Goal: Information Seeking & Learning: Learn about a topic

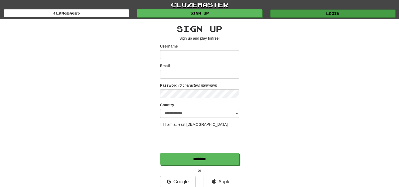
type input "**********"
click at [283, 12] on link "Login" at bounding box center [333, 14] width 125 height 8
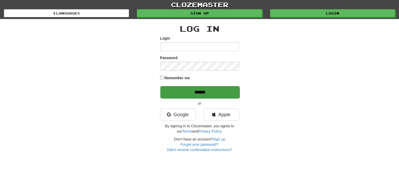
type input "**********"
click at [217, 97] on input "******" at bounding box center [199, 92] width 79 height 12
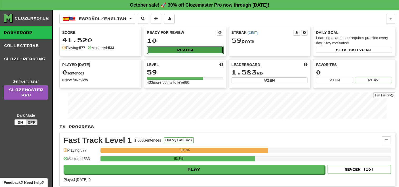
click at [187, 46] on button "Review" at bounding box center [185, 50] width 76 height 8
select select "**"
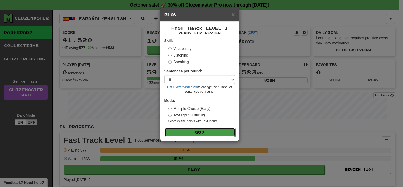
click at [197, 132] on button "Go" at bounding box center [200, 132] width 71 height 9
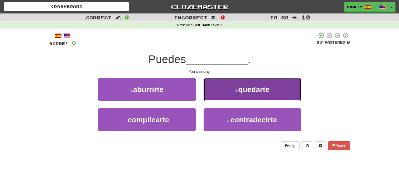
click at [221, 93] on button "2 . quedarte" at bounding box center [253, 89] width 98 height 23
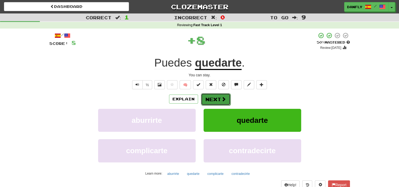
click at [217, 101] on button "Next" at bounding box center [216, 99] width 30 height 12
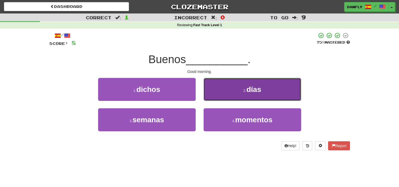
click at [224, 87] on button "2 . días" at bounding box center [253, 89] width 98 height 23
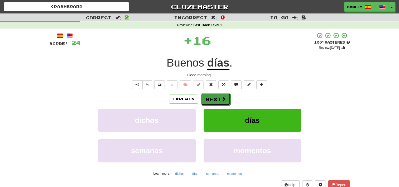
click at [221, 101] on span at bounding box center [223, 99] width 5 height 5
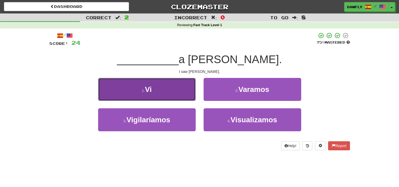
click at [182, 100] on button "1 . Vi" at bounding box center [147, 89] width 98 height 23
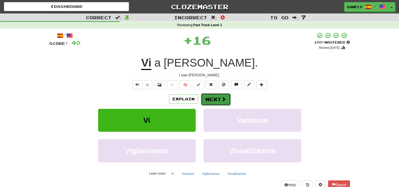
click at [224, 94] on button "Next" at bounding box center [216, 99] width 30 height 12
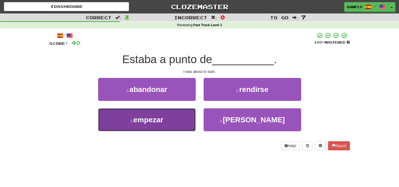
click at [175, 121] on button "3 . empezar" at bounding box center [147, 119] width 98 height 23
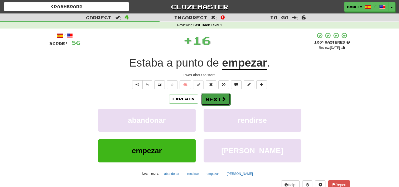
click at [212, 95] on button "Next" at bounding box center [216, 99] width 30 height 12
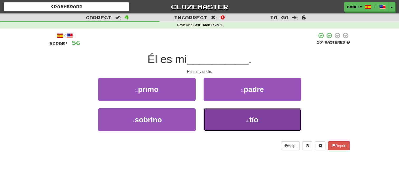
click at [215, 121] on button "4 . tío" at bounding box center [253, 119] width 98 height 23
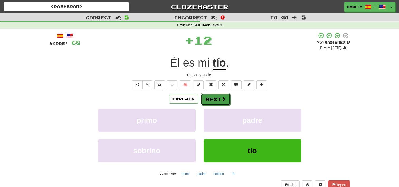
click at [224, 103] on button "Next" at bounding box center [216, 99] width 30 height 12
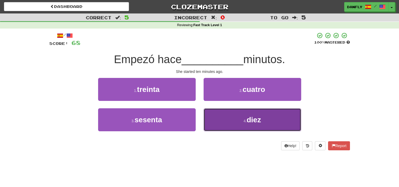
click at [220, 119] on button "4 . diez" at bounding box center [253, 119] width 98 height 23
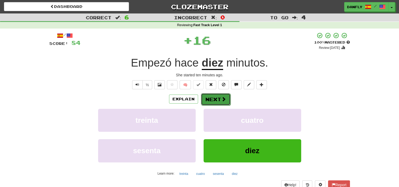
click at [220, 98] on button "Next" at bounding box center [216, 99] width 30 height 12
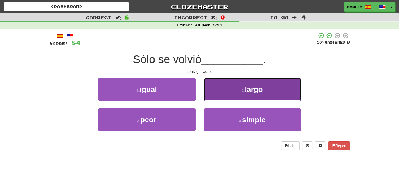
click at [226, 82] on button "2 . largo" at bounding box center [253, 89] width 98 height 23
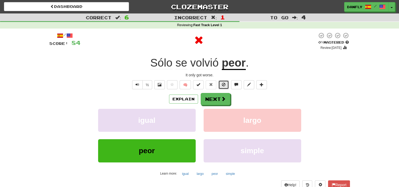
click at [227, 82] on button at bounding box center [224, 84] width 11 height 9
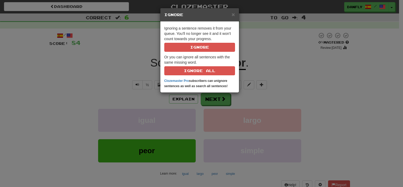
click at [231, 114] on div "× Ignore Ignoring a sentence removes it from your queue. You'll no longer see i…" at bounding box center [201, 93] width 403 height 187
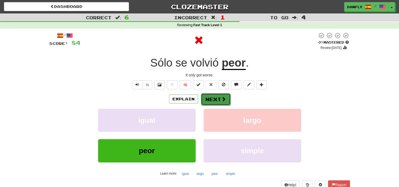
click at [216, 99] on button "Next" at bounding box center [216, 99] width 30 height 12
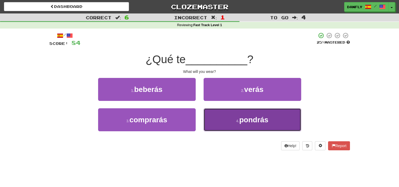
click at [215, 112] on button "4 . pondrás" at bounding box center [253, 119] width 98 height 23
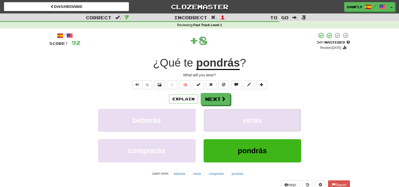
click at [215, 112] on button "verás" at bounding box center [253, 120] width 98 height 23
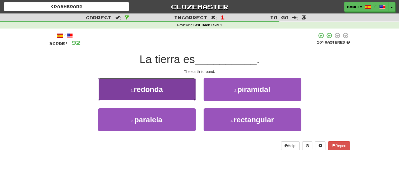
click at [167, 92] on button "1 . redonda" at bounding box center [147, 89] width 98 height 23
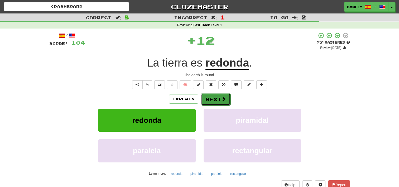
click at [205, 98] on button "Next" at bounding box center [216, 99] width 30 height 12
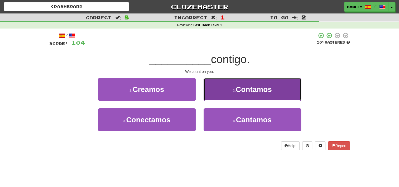
click at [224, 91] on button "2 . Contamos" at bounding box center [253, 89] width 98 height 23
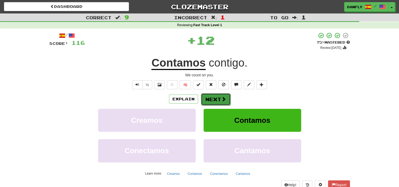
click at [221, 99] on span at bounding box center [223, 99] width 5 height 5
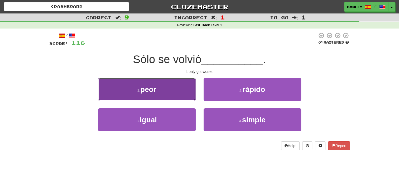
click at [166, 91] on button "1 . peor" at bounding box center [147, 89] width 98 height 23
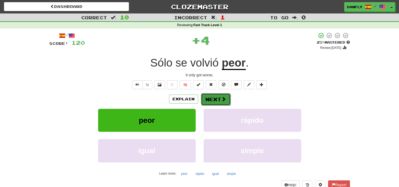
click at [215, 98] on button "Next" at bounding box center [216, 99] width 30 height 12
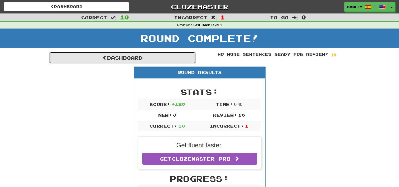
click at [139, 58] on link "Dashboard" at bounding box center [122, 58] width 146 height 12
